Goal: Task Accomplishment & Management: Complete application form

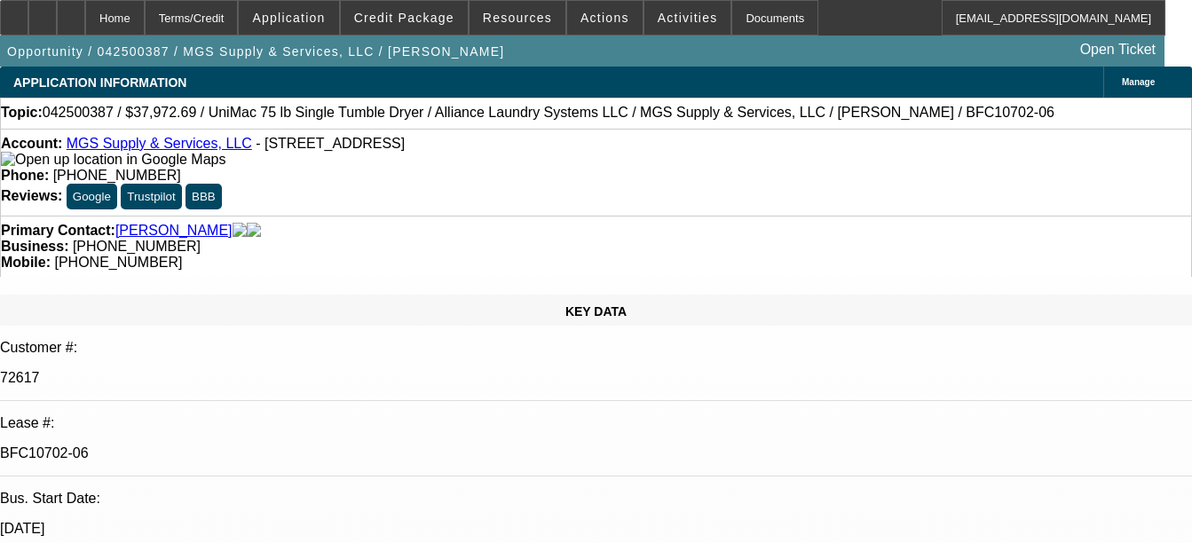
select select "0"
select select "6"
select select "0"
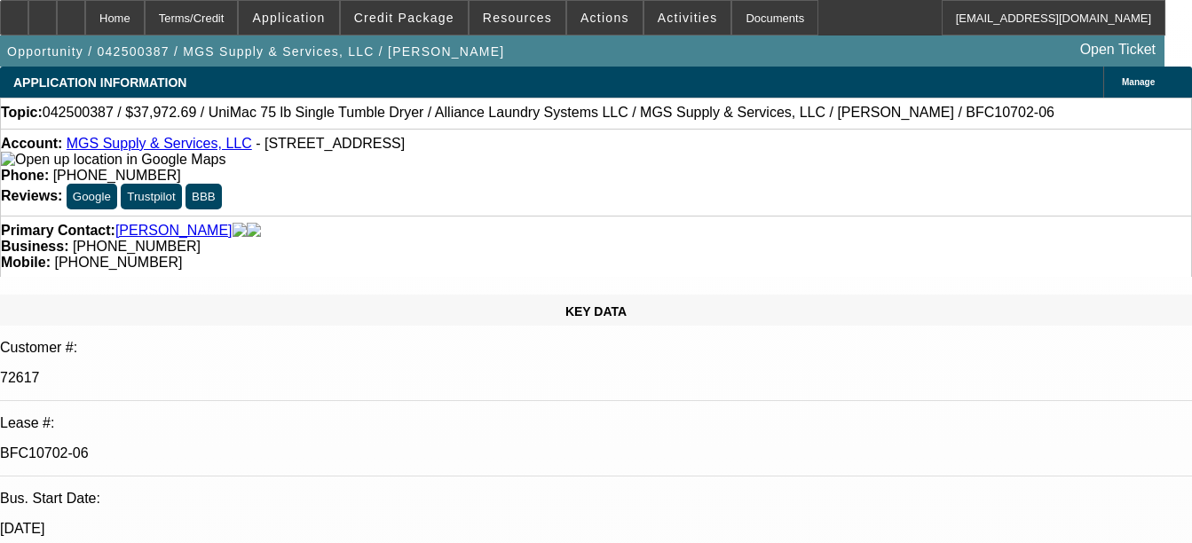
select select "0"
select select "6"
select select "0"
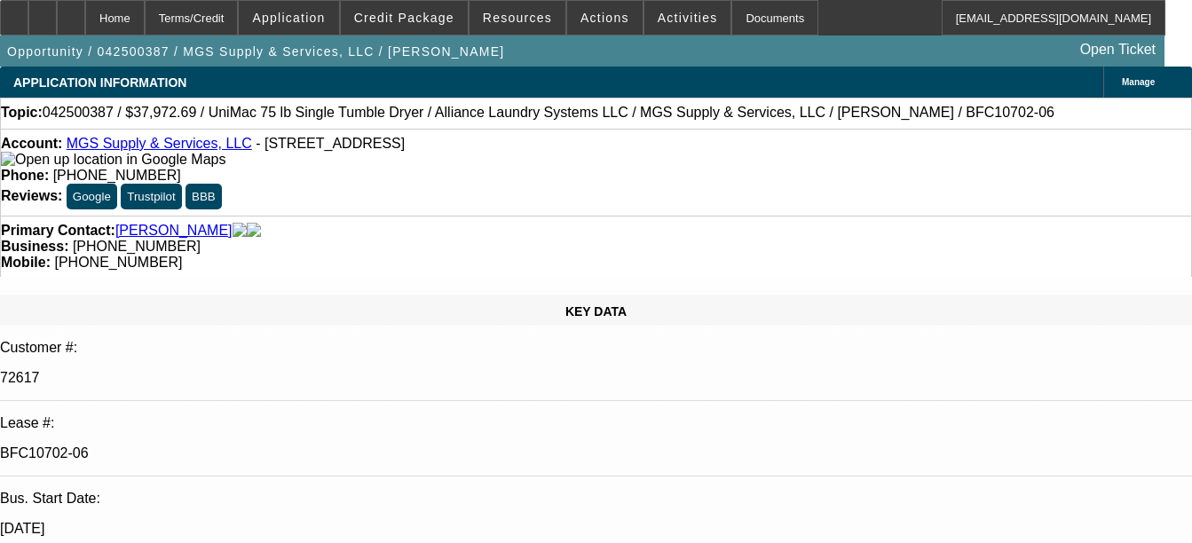
select select "0"
select select "6"
select select "0"
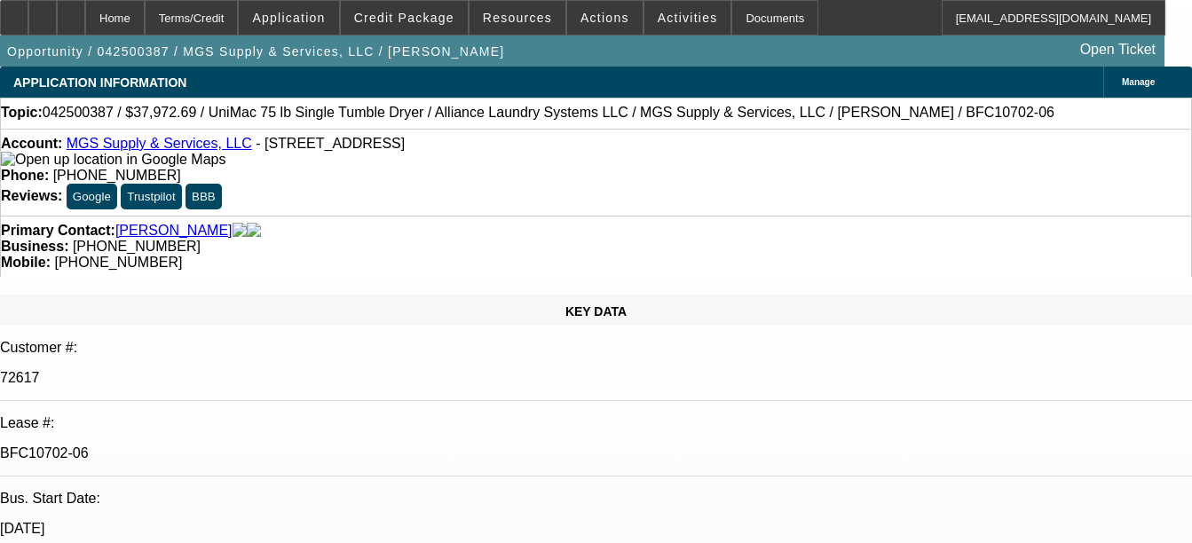
select select "6"
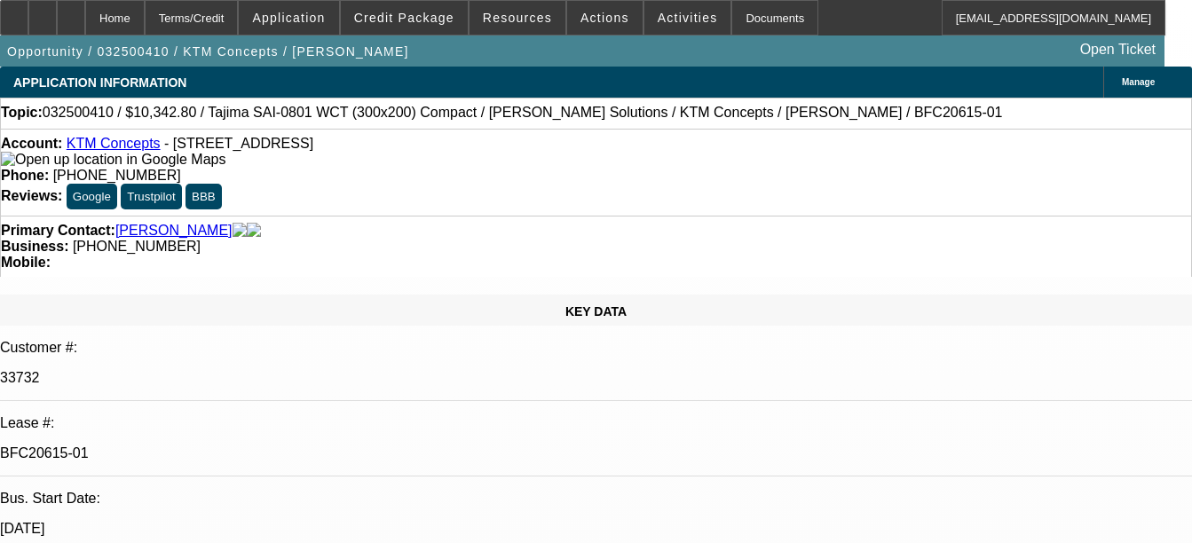
select select "0.1"
select select "2"
select select "0.1"
select select "2"
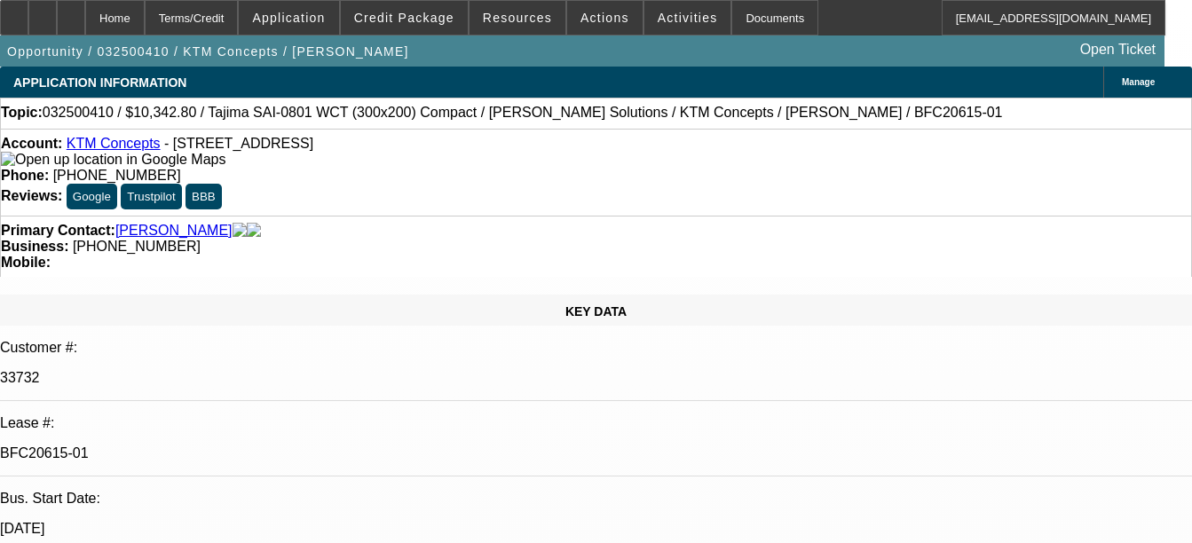
select select "0.1"
select select "2"
select select "0.1"
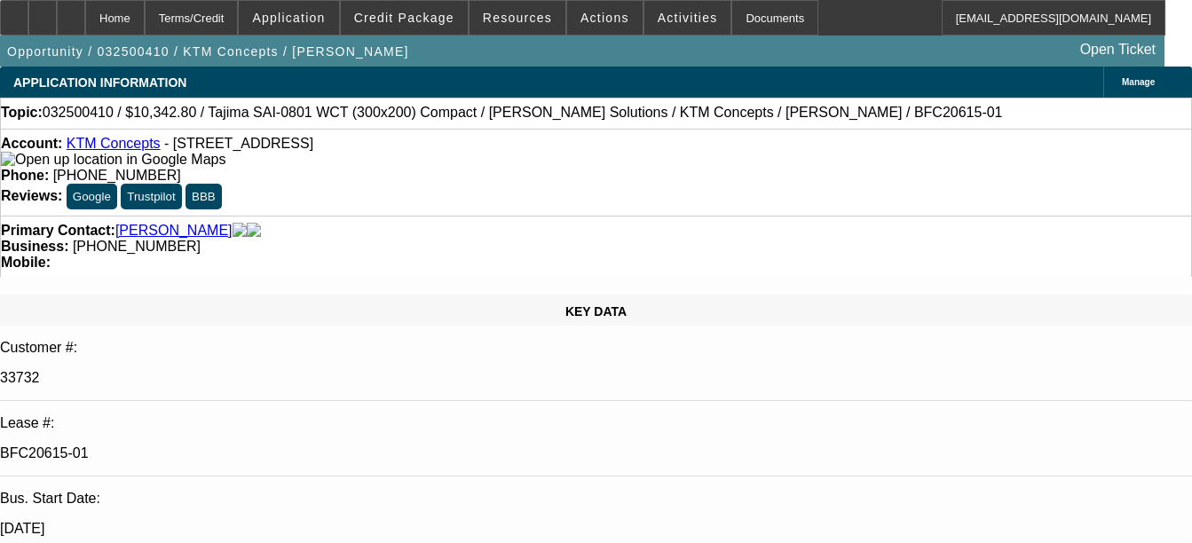
select select "2"
select select "0.1"
select select "1"
select select "2"
select select "4"
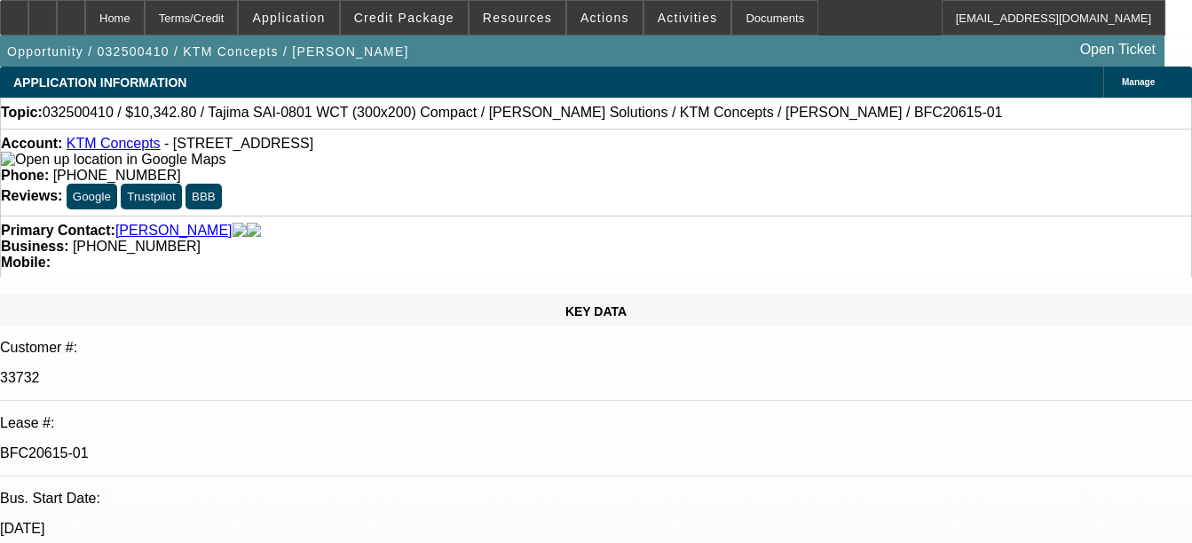
select select "1"
select select "2"
select select "4"
select select "1"
select select "2"
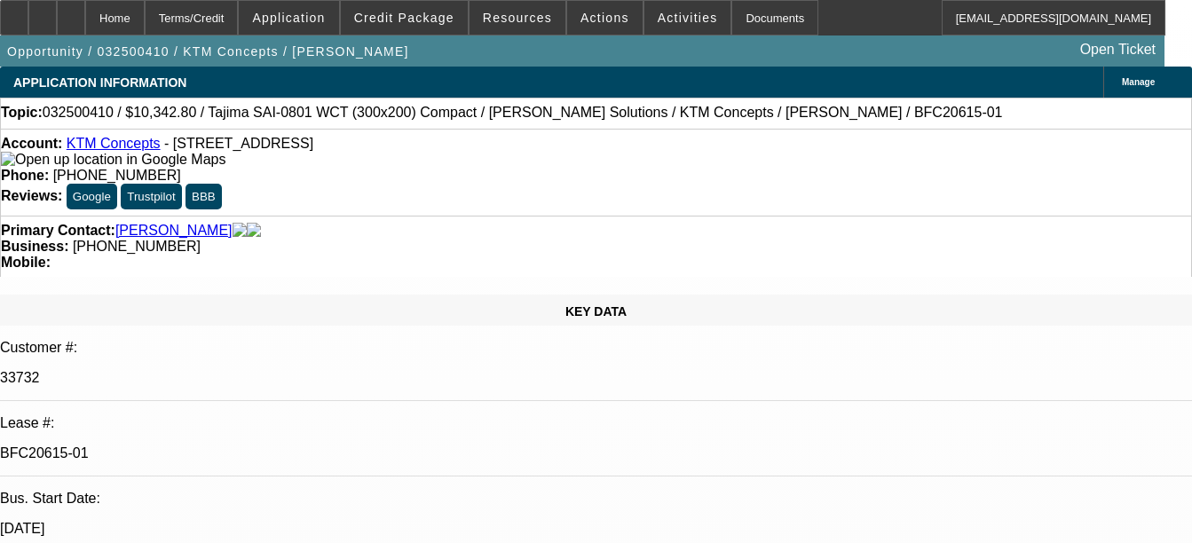
select select "4"
select select "1"
select select "2"
select select "4"
click at [752, 20] on div "Documents" at bounding box center [775, 18] width 87 height 36
